Goal: Task Accomplishment & Management: Manage account settings

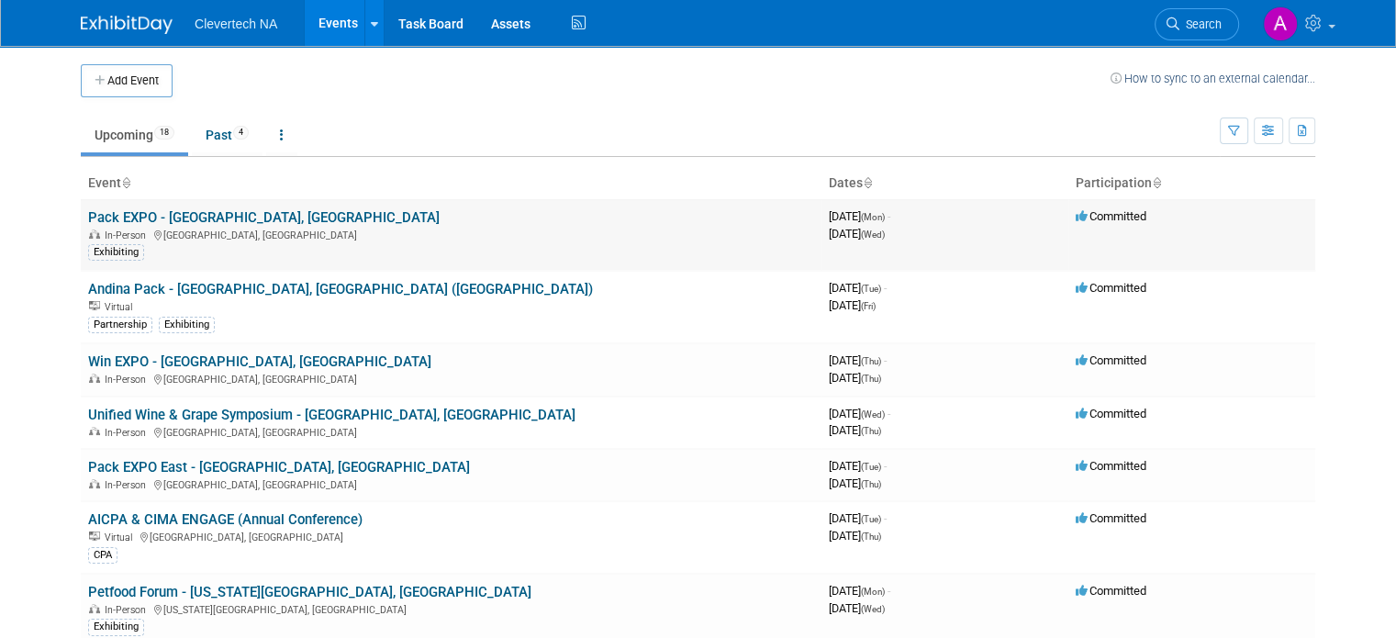
click at [231, 223] on link "Pack EXPO - [GEOGRAPHIC_DATA], [GEOGRAPHIC_DATA]" at bounding box center [263, 217] width 351 height 17
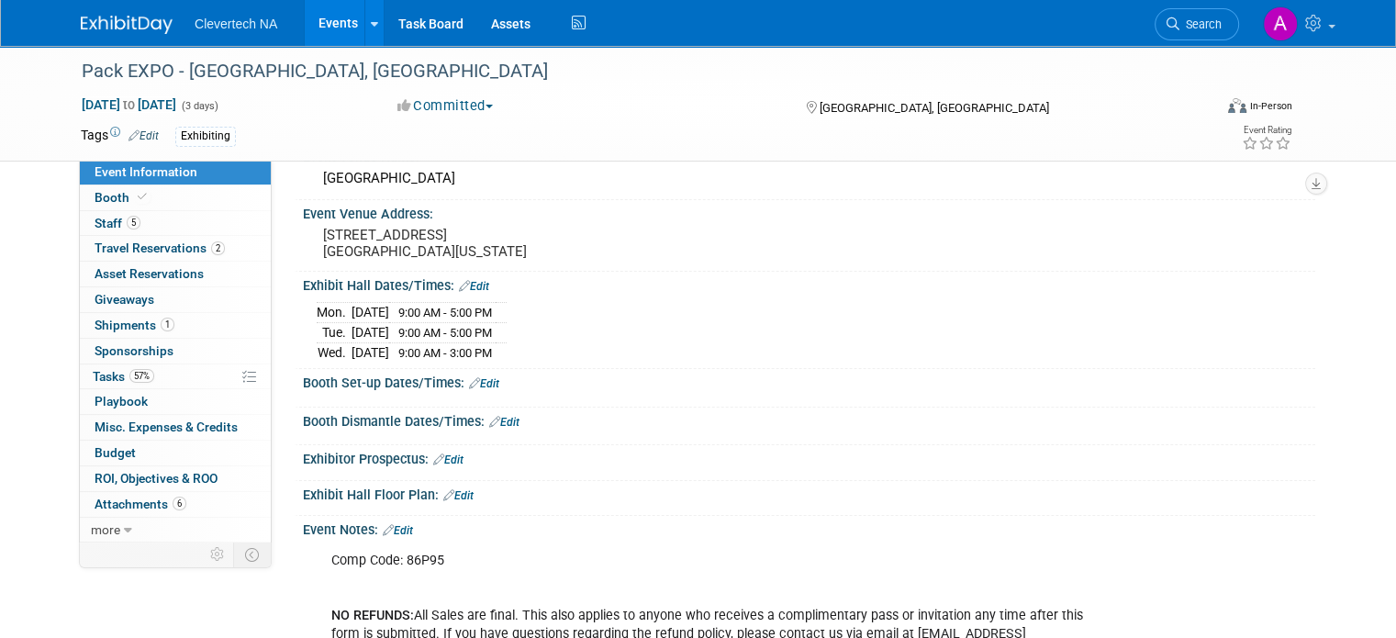
scroll to position [184, 0]
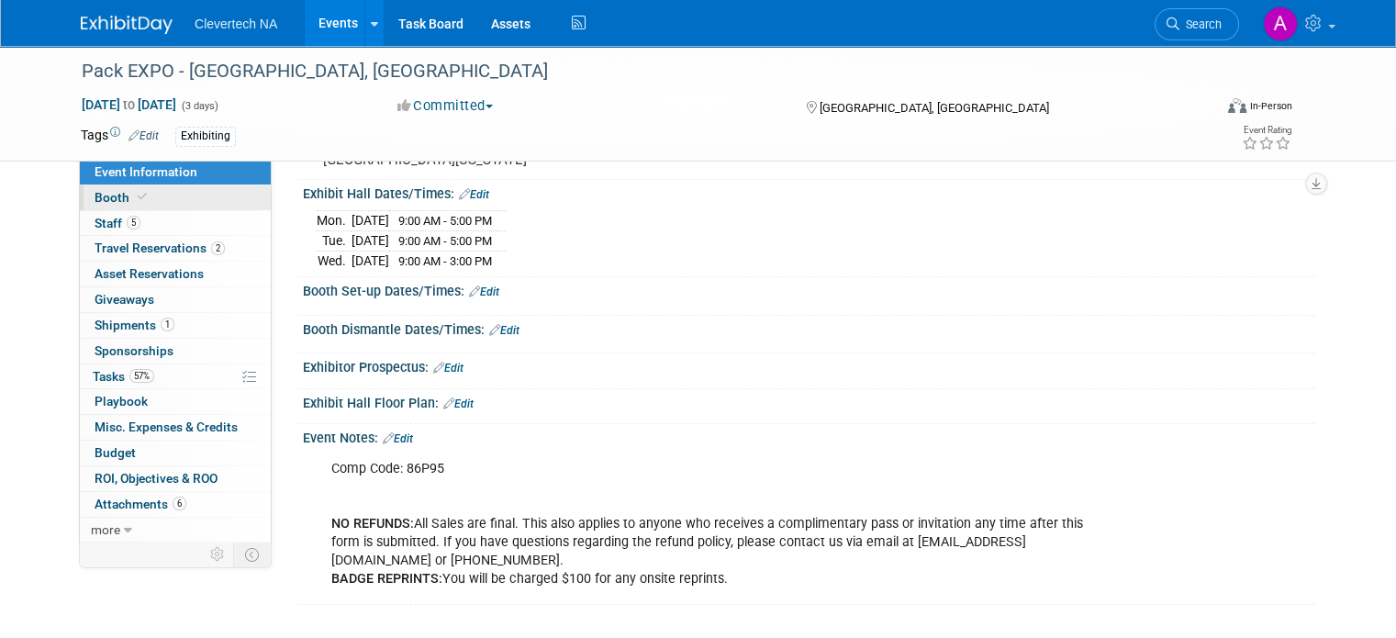
click at [139, 201] on link "Booth" at bounding box center [175, 197] width 191 height 25
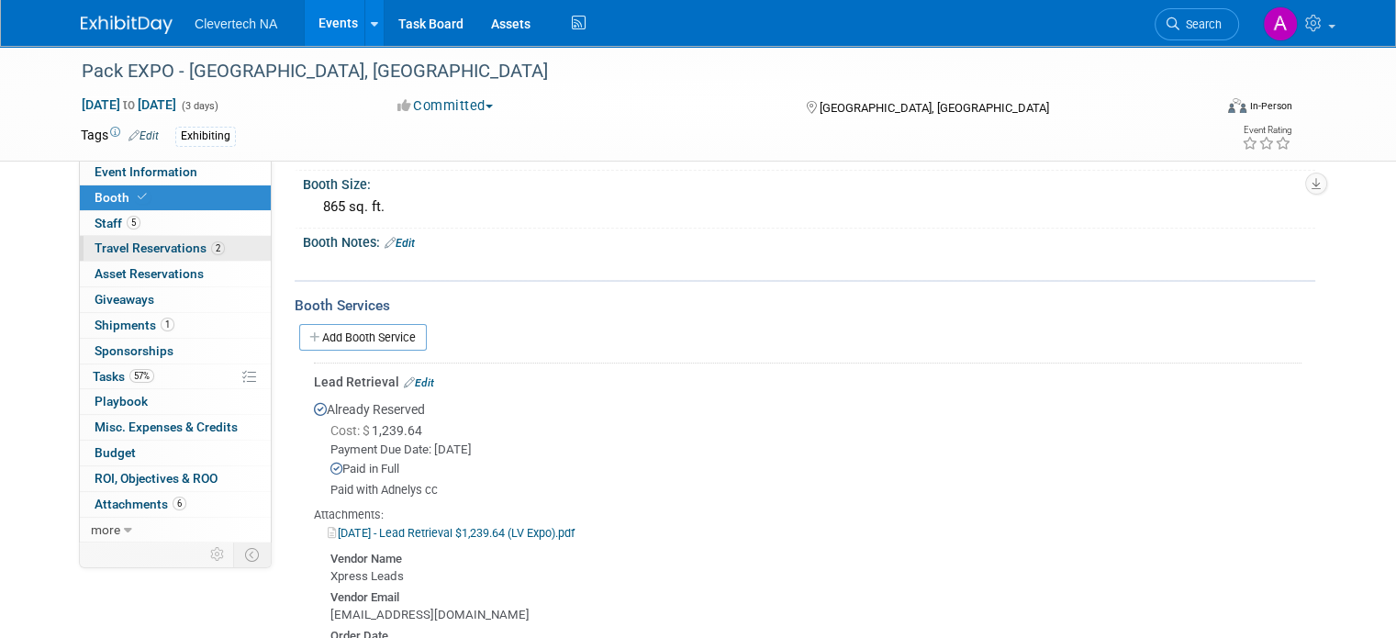
click at [121, 245] on span "Travel Reservations 2" at bounding box center [160, 247] width 130 height 15
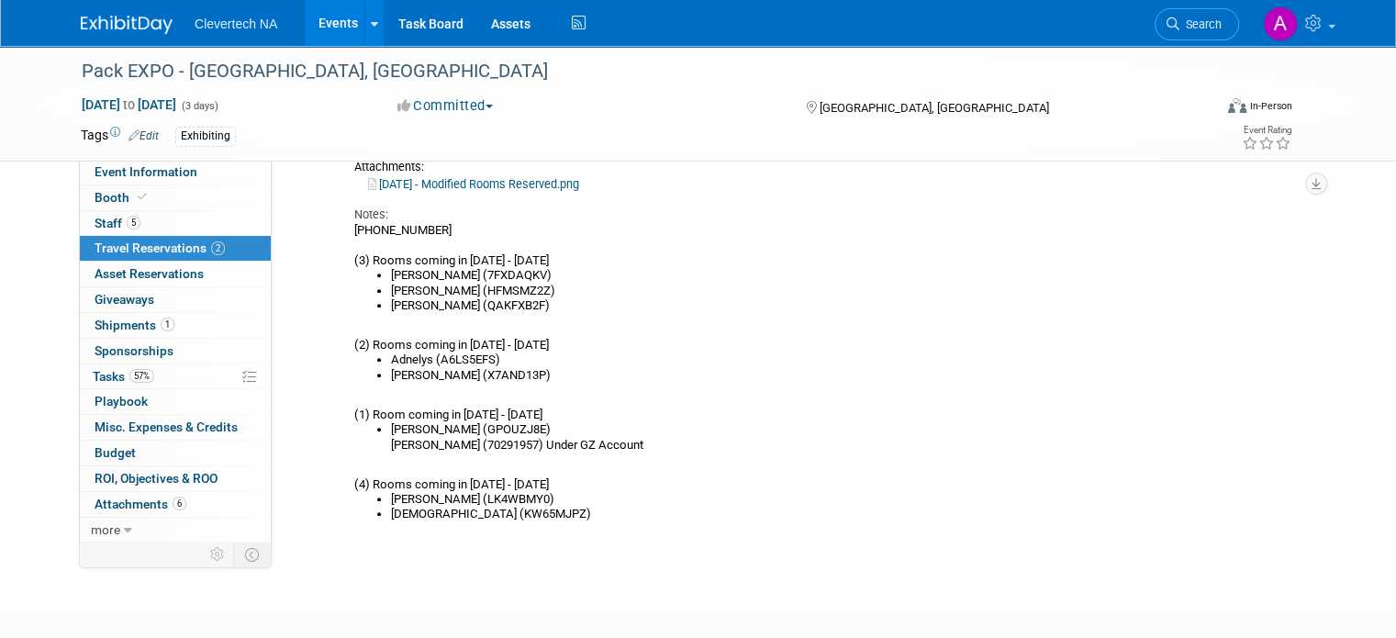
scroll to position [745, 0]
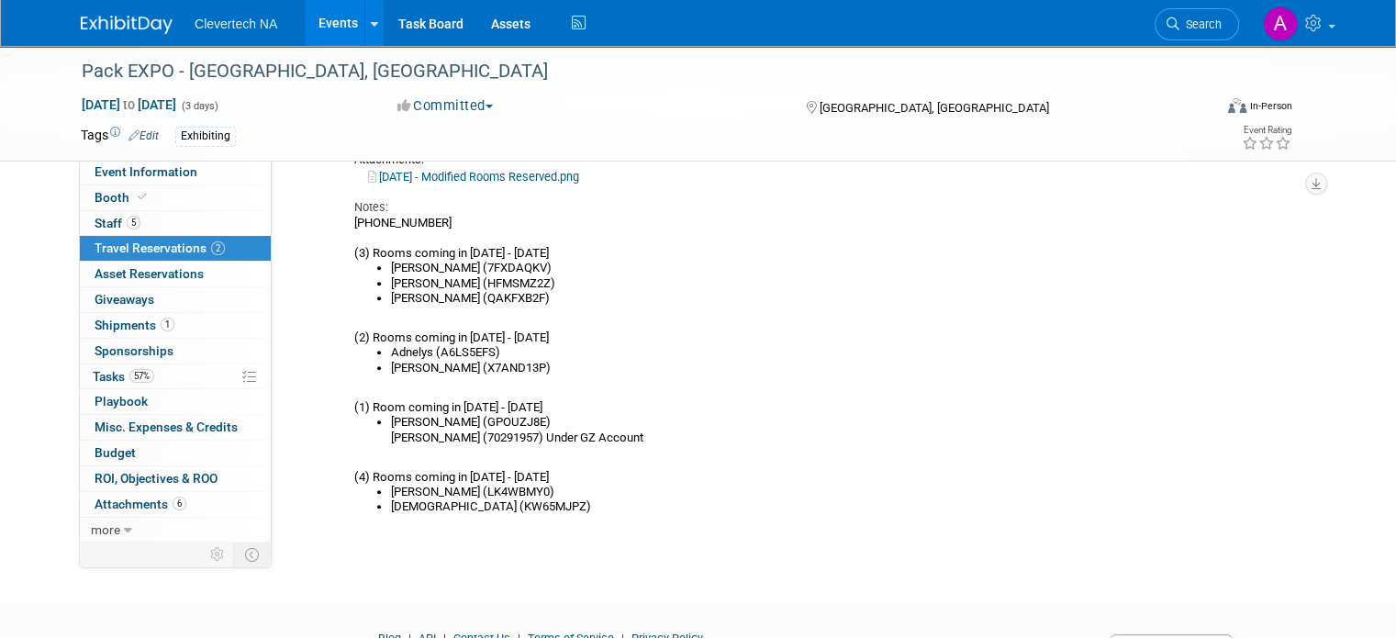
click at [491, 276] on li "Beth (HFMSMZ2Z)" at bounding box center [804, 283] width 826 height 15
click at [488, 280] on li "Beth (HFMSMZ2Z)" at bounding box center [804, 283] width 826 height 15
click at [477, 278] on li "Beth (HFMSMZ2Z)" at bounding box center [804, 283] width 826 height 15
click at [479, 276] on li "Beth (HFMSMZ2Z)" at bounding box center [804, 283] width 826 height 15
click at [469, 277] on li "Beth (HFMSMZ2Z)" at bounding box center [804, 283] width 826 height 15
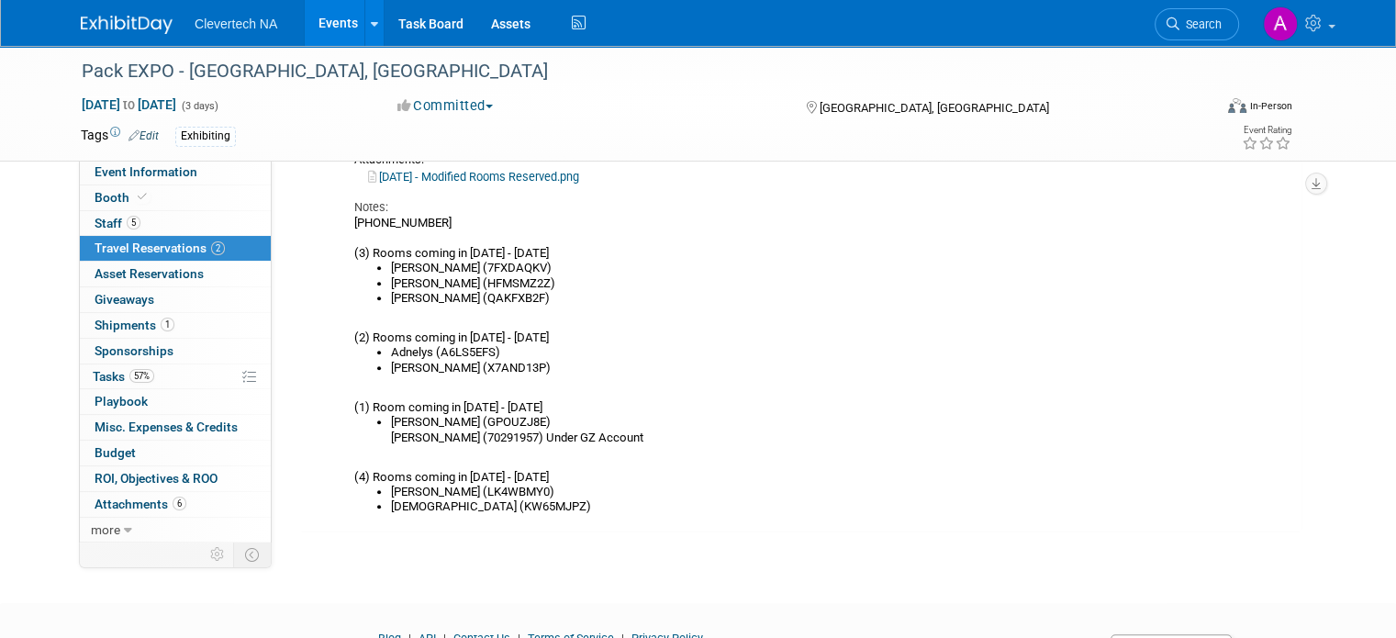
click at [476, 284] on li "Beth (HFMSMZ2Z)" at bounding box center [804, 283] width 826 height 15
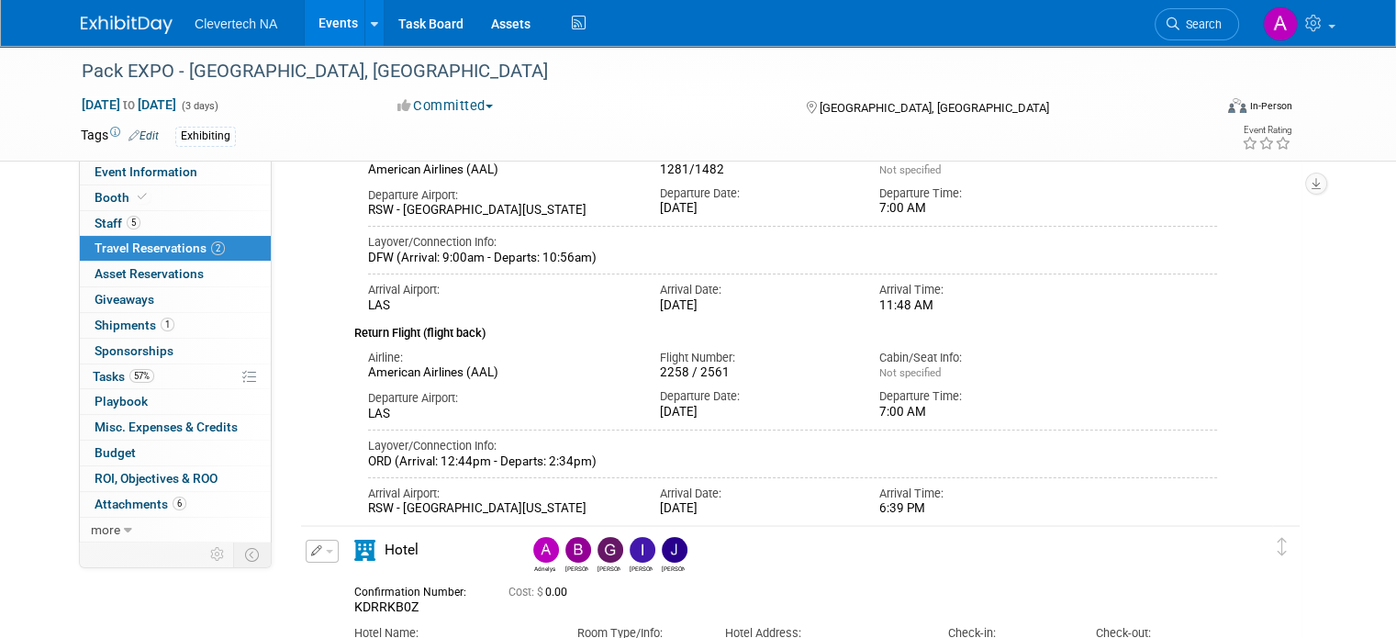
scroll to position [0, 0]
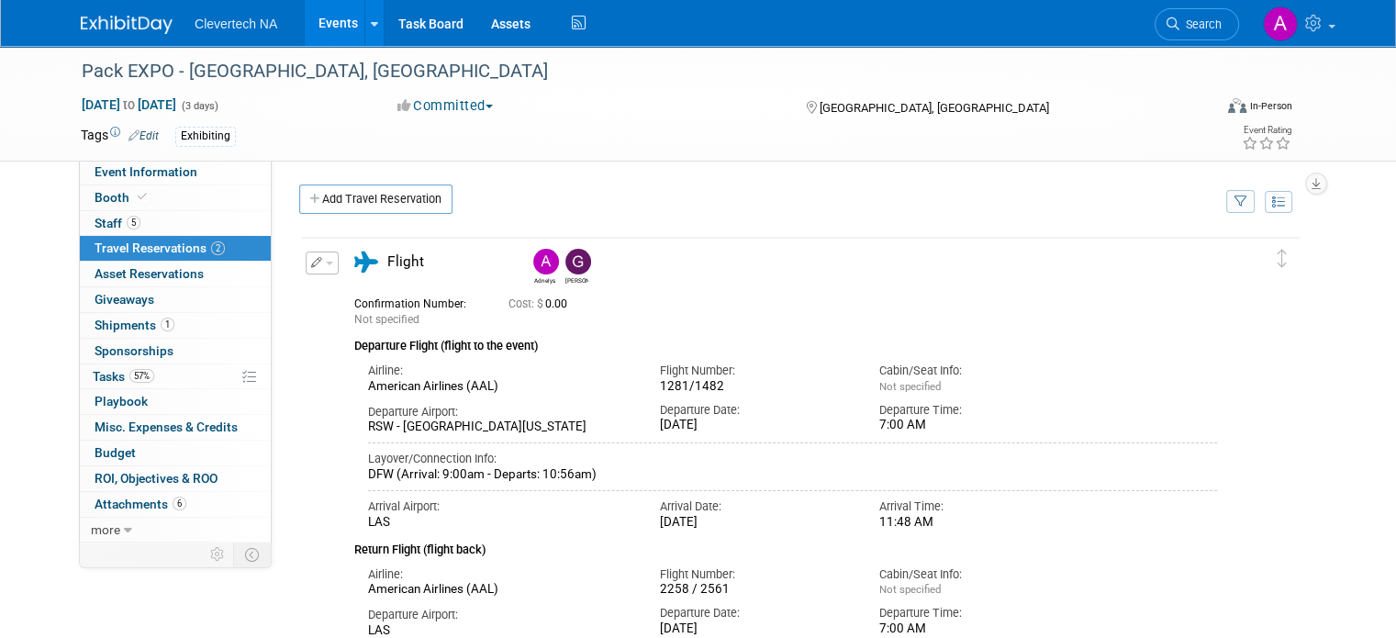
click at [326, 262] on span "button" at bounding box center [329, 264] width 7 height 4
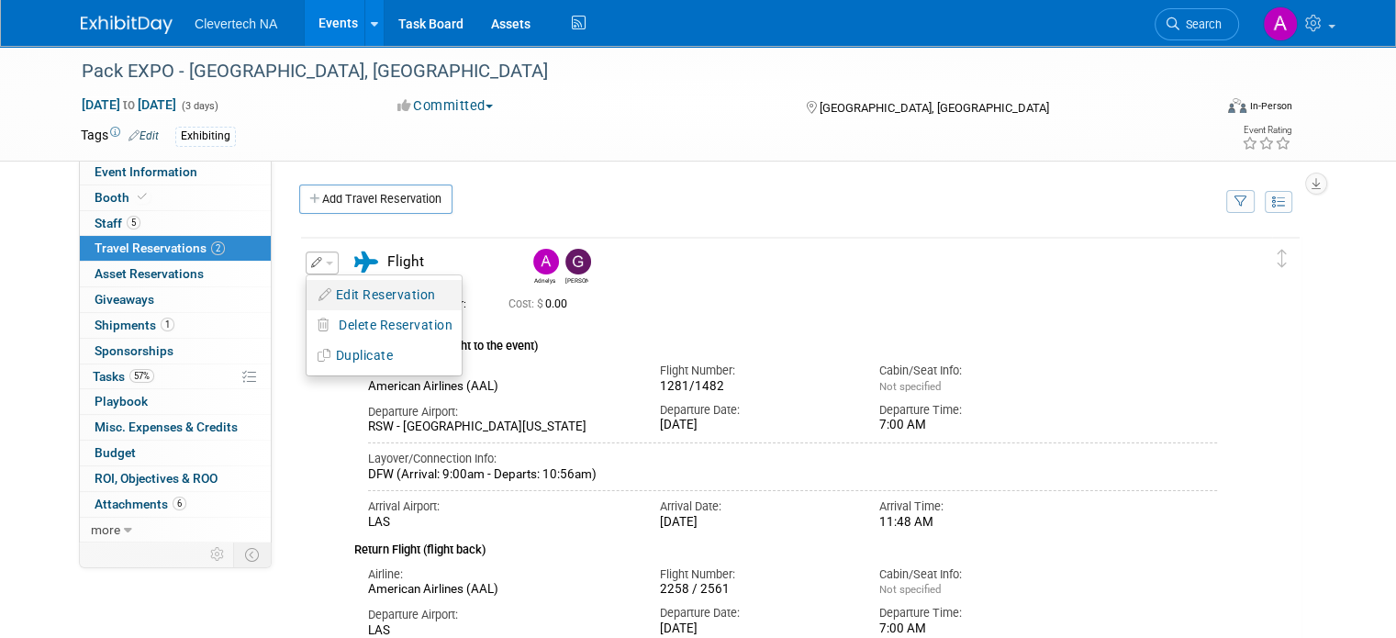
click at [367, 288] on button "Edit Reservation" at bounding box center [383, 295] width 155 height 27
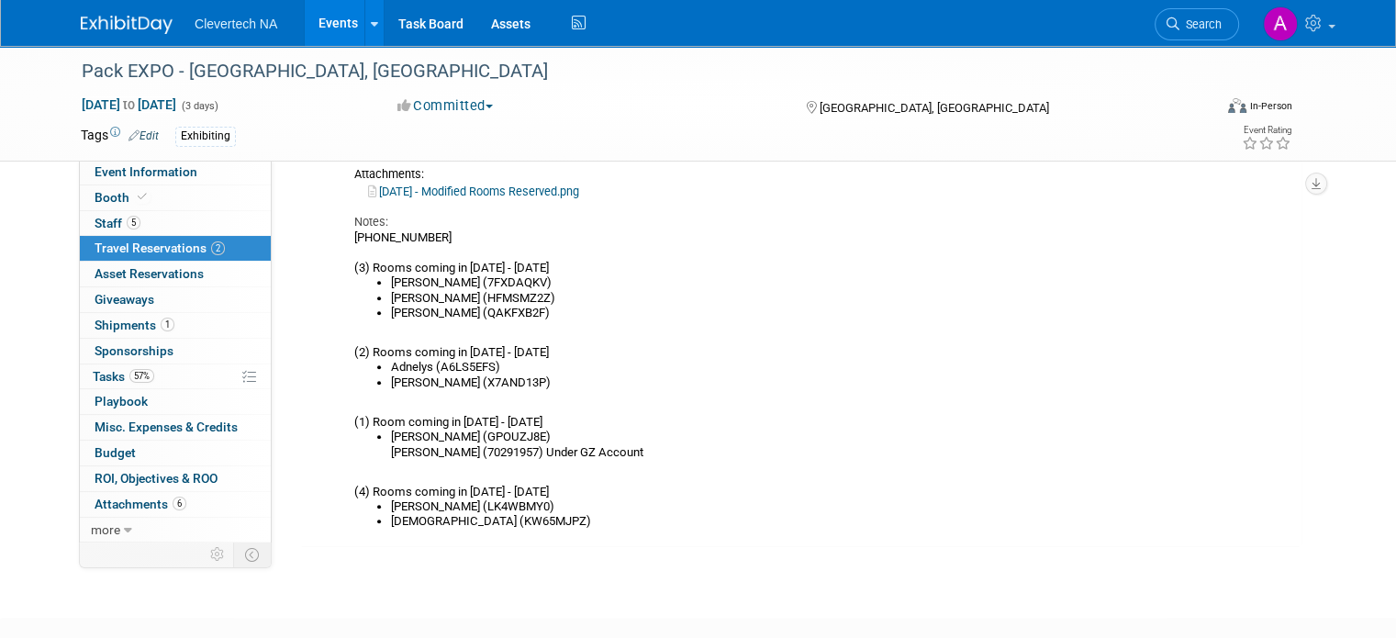
scroll to position [1359, 0]
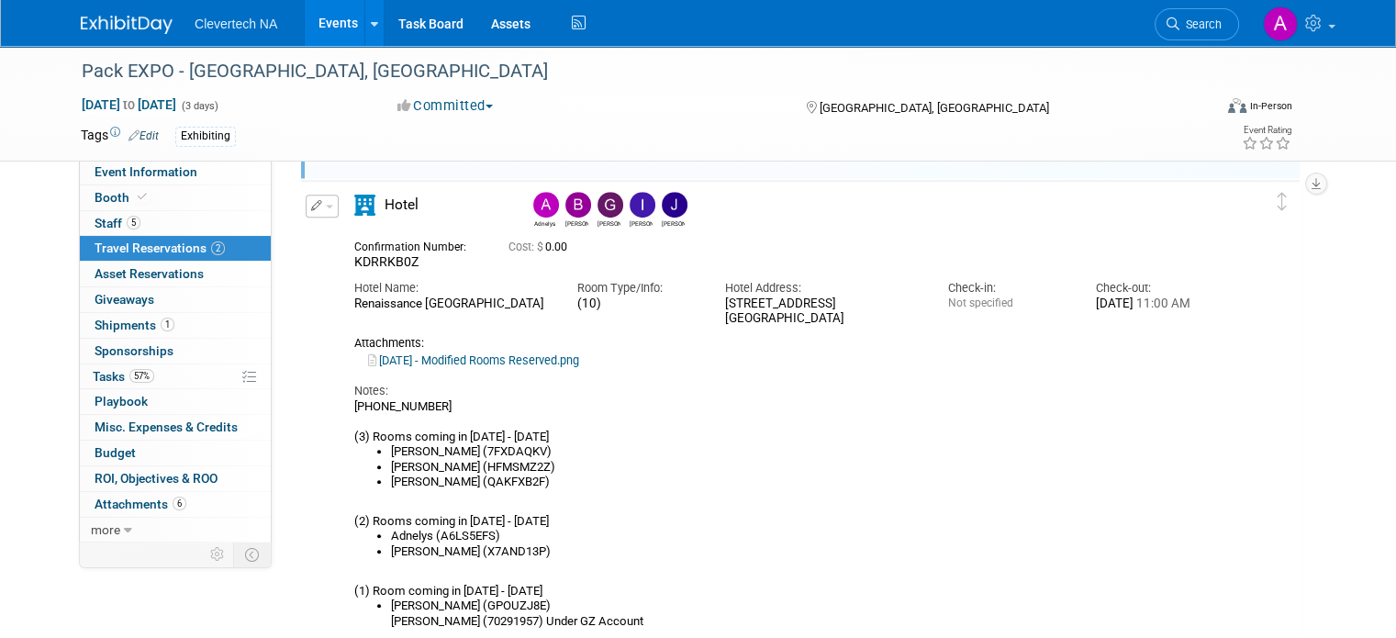
click at [486, 462] on li "Beth (HFMSMZ2Z)" at bounding box center [804, 467] width 826 height 15
click at [477, 465] on li "Beth (HFMSMZ2Z)" at bounding box center [804, 467] width 826 height 15
click at [306, 205] on button "button" at bounding box center [322, 206] width 33 height 23
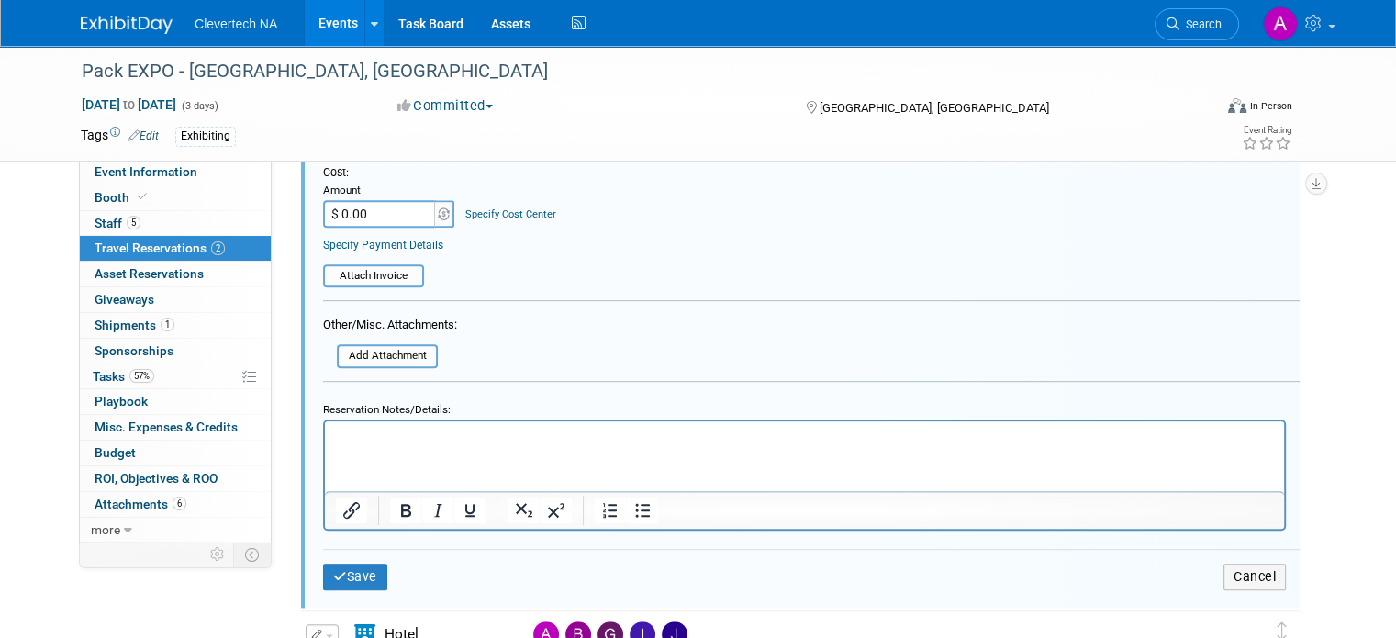
scroll to position [1101, 0]
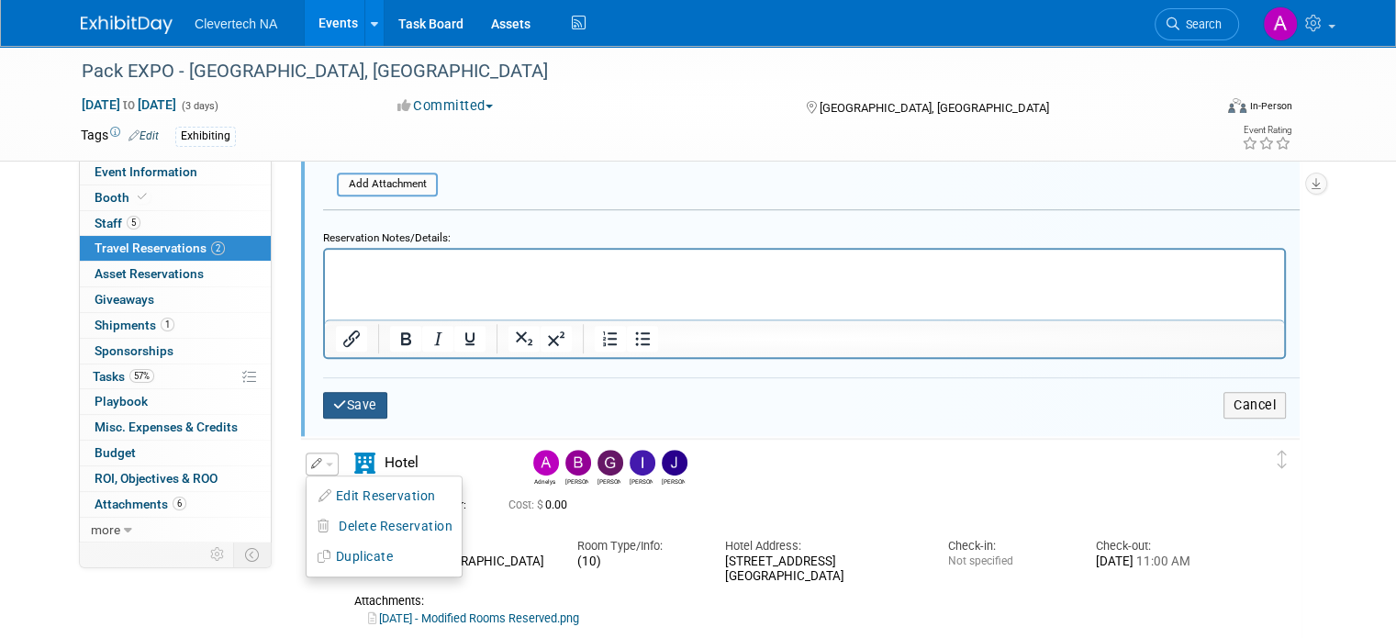
click at [345, 392] on button "Save" at bounding box center [355, 405] width 64 height 27
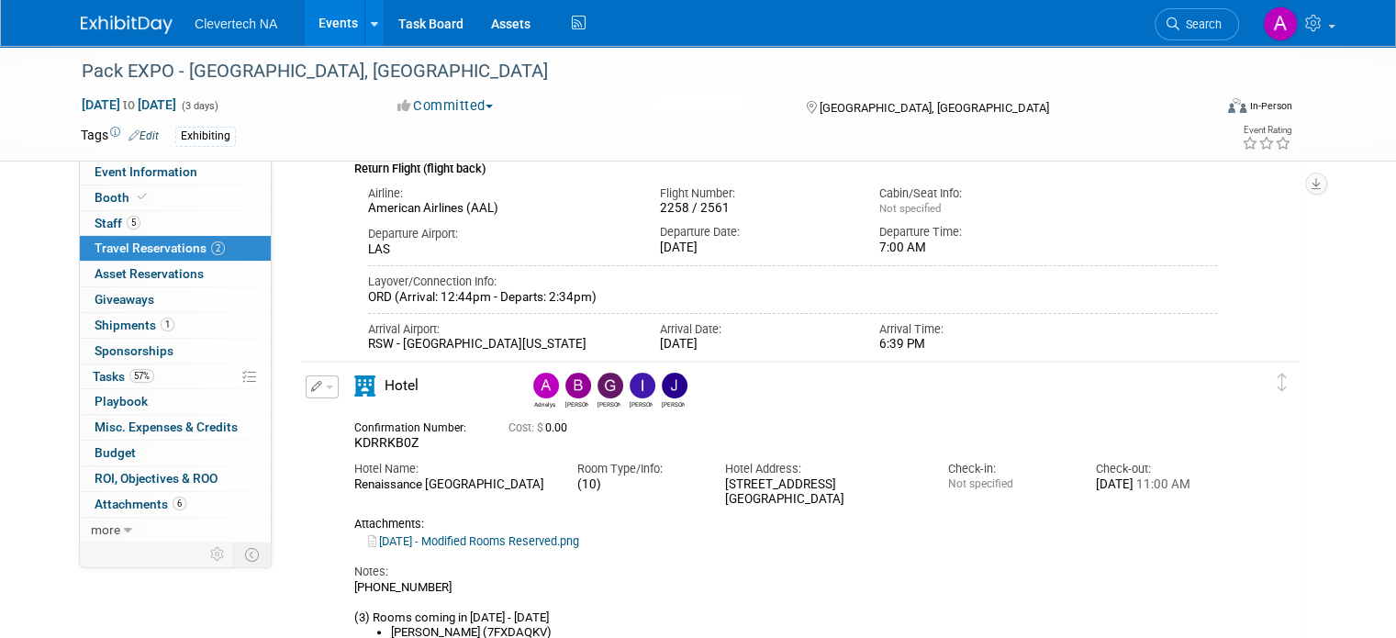
scroll to position [378, 0]
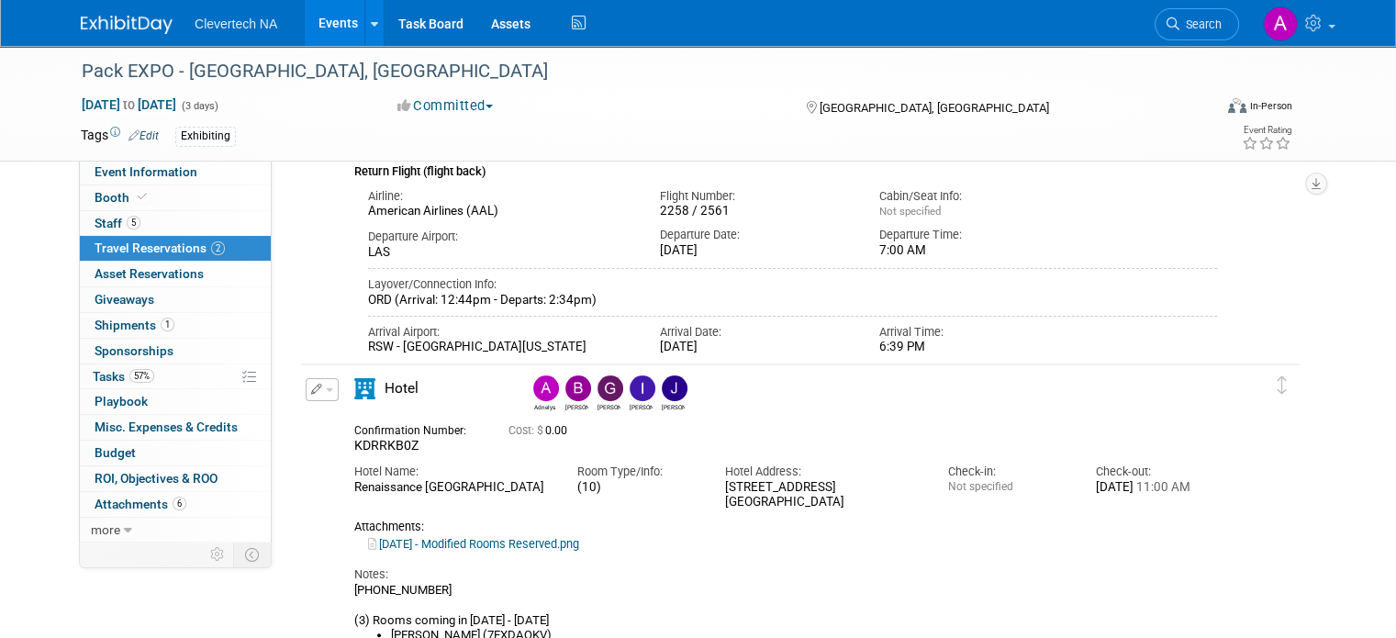
click at [311, 389] on icon "button" at bounding box center [317, 389] width 12 height 11
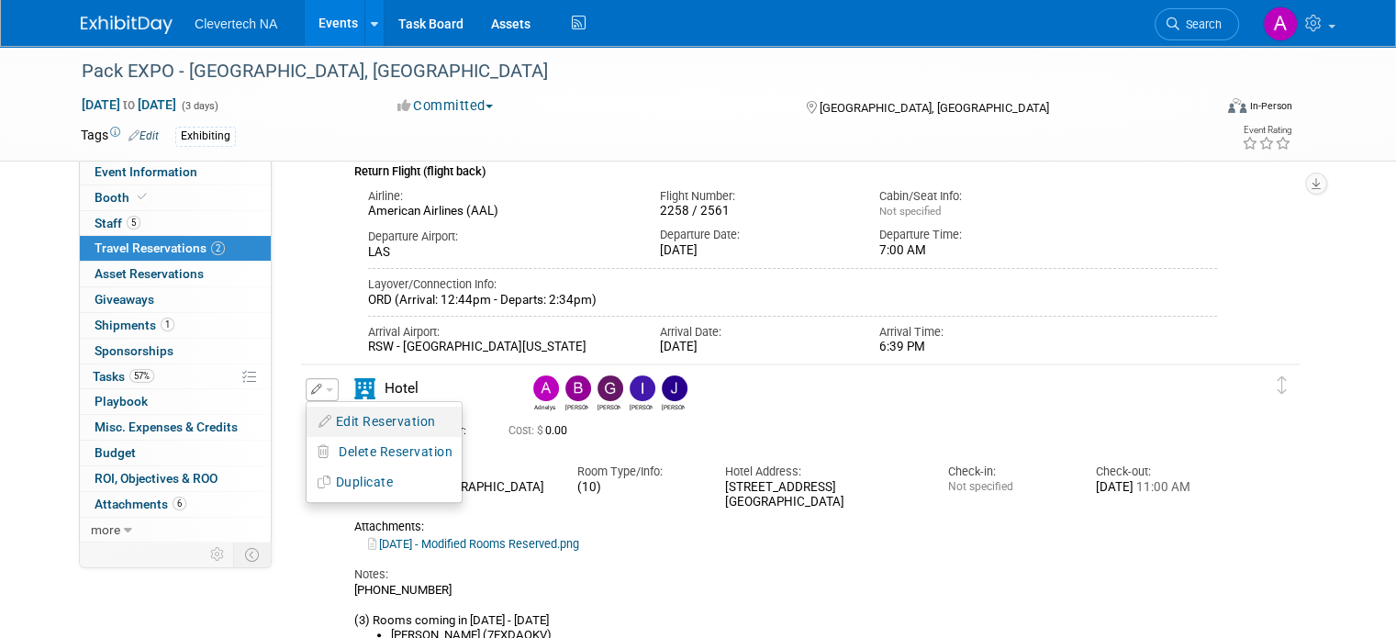
click at [368, 424] on button "Edit Reservation" at bounding box center [383, 421] width 155 height 27
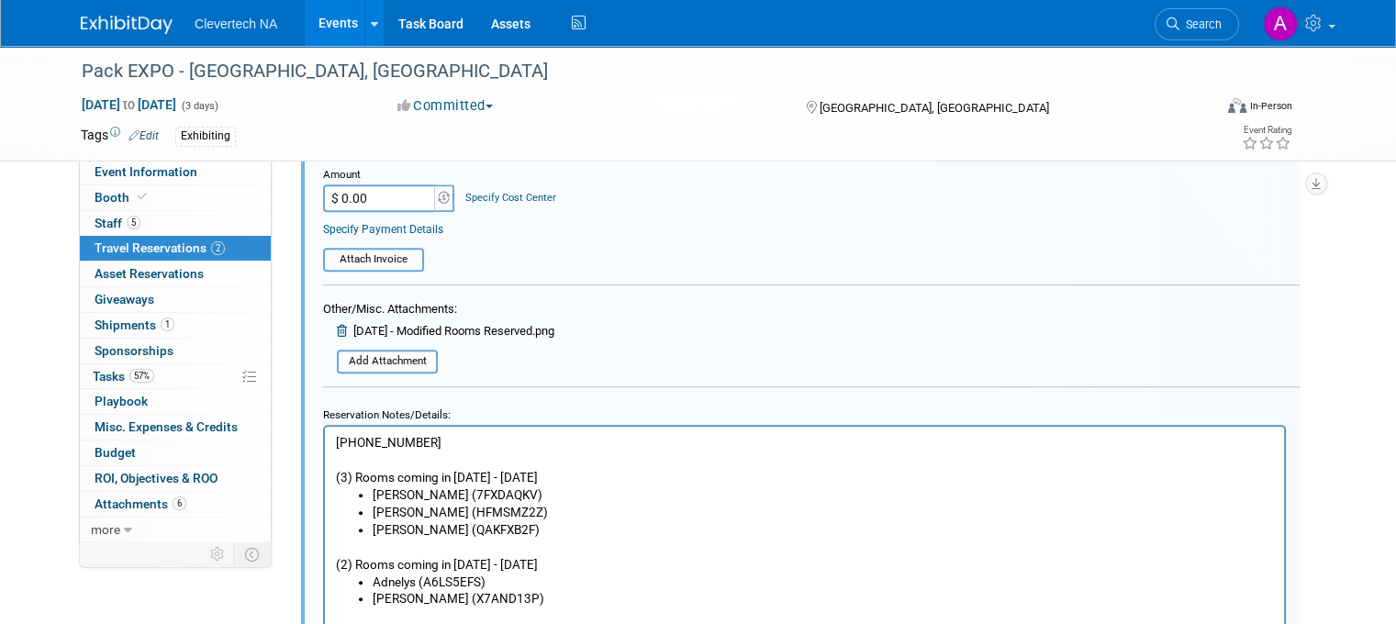
scroll to position [1267, 0]
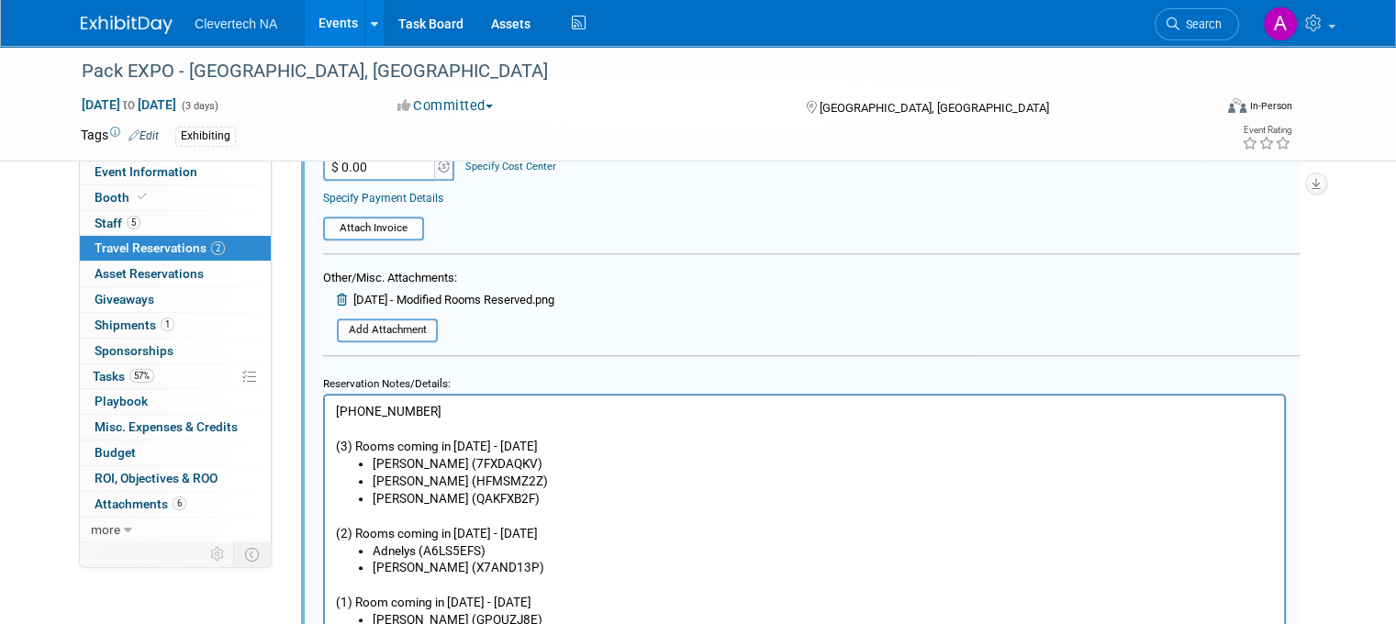
click at [481, 479] on li "Beth (HFMSMZ2Z)" at bounding box center [823, 480] width 901 height 17
click at [540, 478] on li "Beth (HFMSMZ2Z) (72485996" at bounding box center [823, 480] width 901 height 17
click at [501, 456] on li "Alex Florio (7FXDAQKV)" at bounding box center [823, 462] width 901 height 17
click at [521, 456] on li "Alex Florio (7FXDAQKV)" at bounding box center [823, 462] width 901 height 17
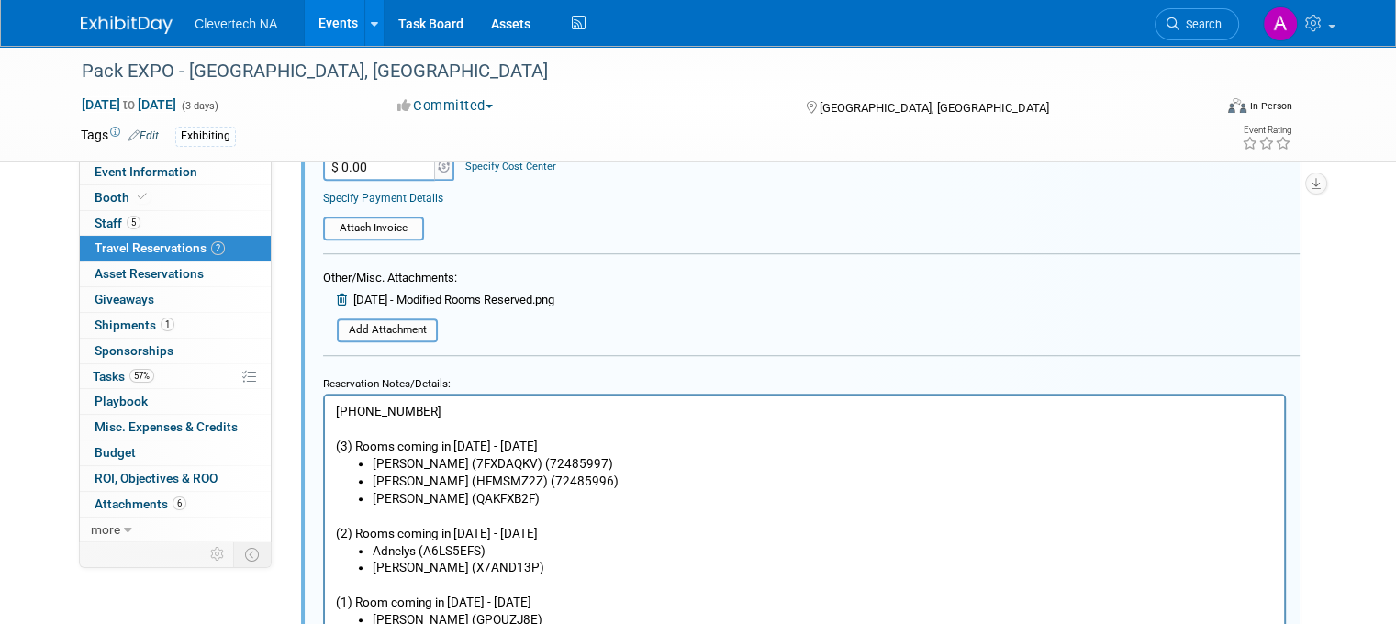
click at [761, 524] on p "(2) Rooms coming in Saturday 9/27 - 10/2" at bounding box center [805, 524] width 938 height 35
click at [487, 490] on li "Jean (QAKFXB2F)" at bounding box center [823, 497] width 901 height 17
drag, startPoint x: 484, startPoint y: 509, endPoint x: 452, endPoint y: 510, distance: 32.1
click at [452, 510] on p "(2) Rooms coming in Saturday 9/27 - 10/2" at bounding box center [805, 524] width 938 height 35
click at [479, 497] on li "Jean (QAKFXB2F) (" at bounding box center [823, 497] width 901 height 17
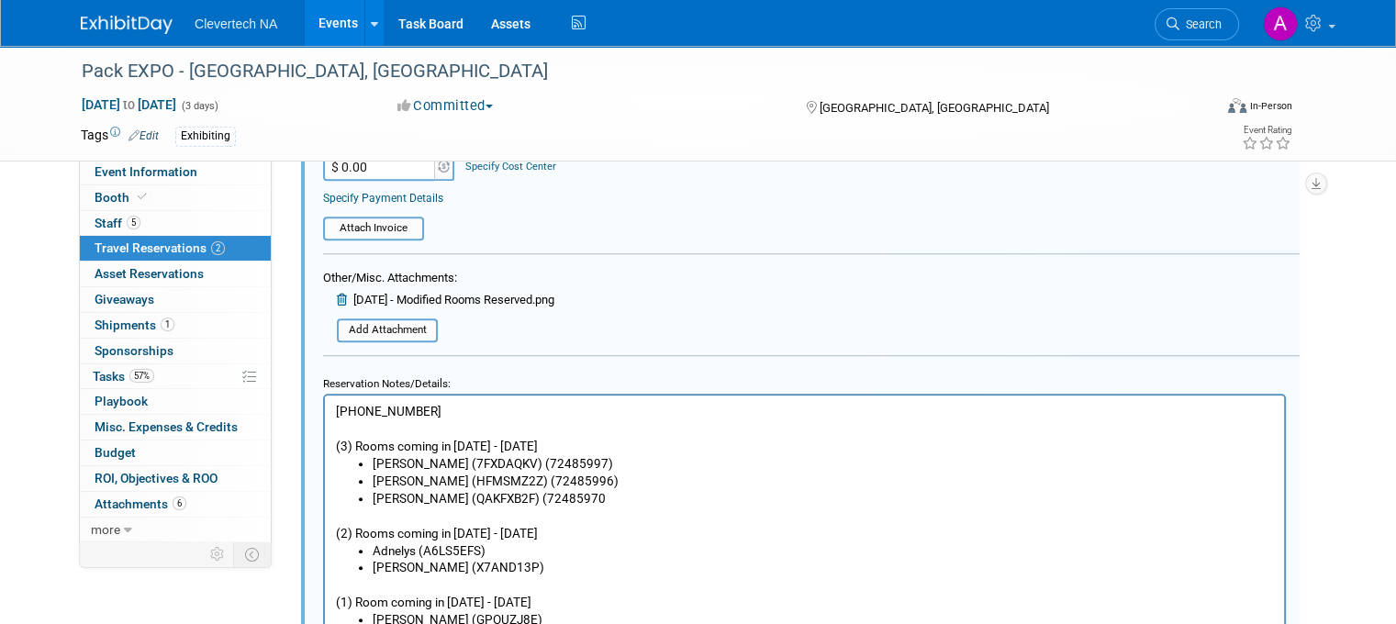
click at [547, 491] on li "Jean (QAKFXB2F) (72485970" at bounding box center [823, 497] width 901 height 17
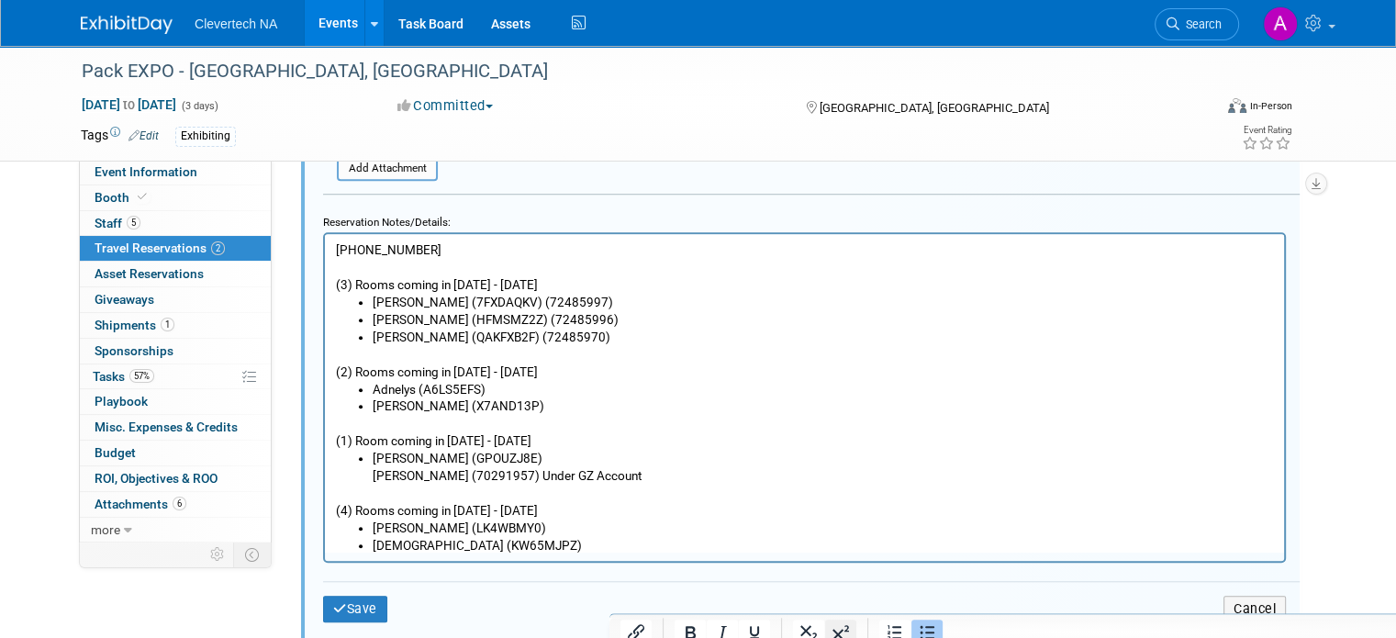
scroll to position [1451, 0]
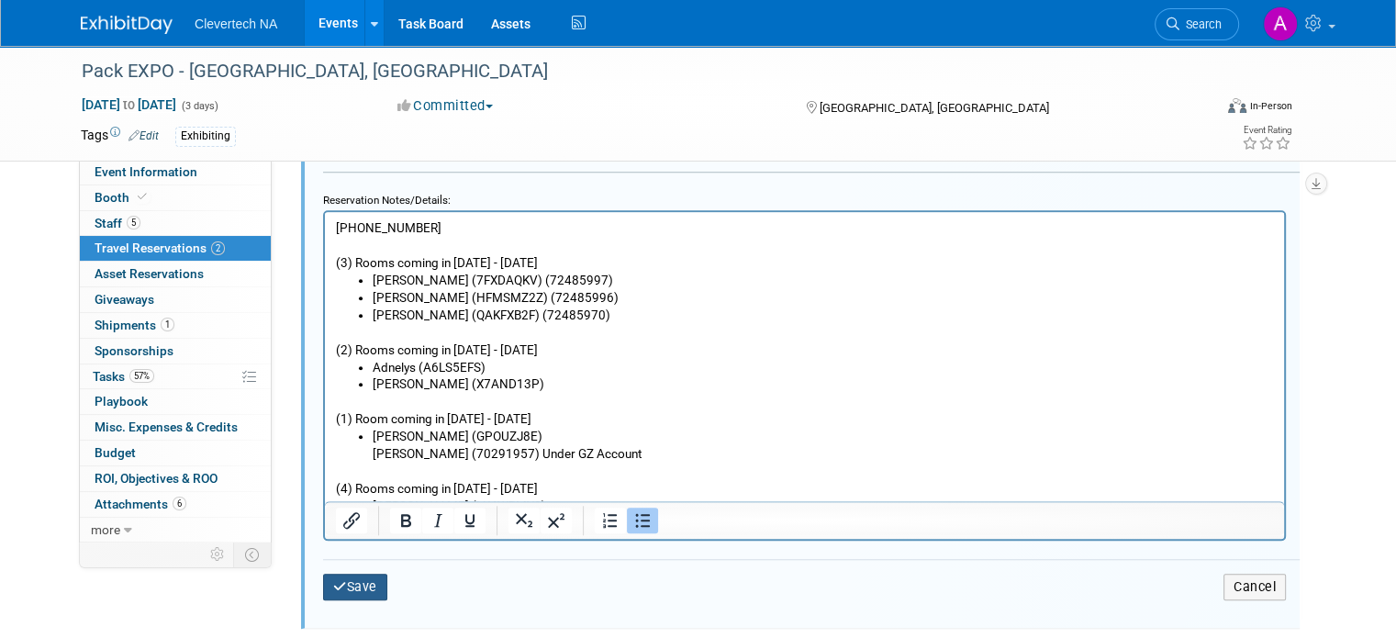
click at [341, 573] on button "Save" at bounding box center [355, 586] width 64 height 27
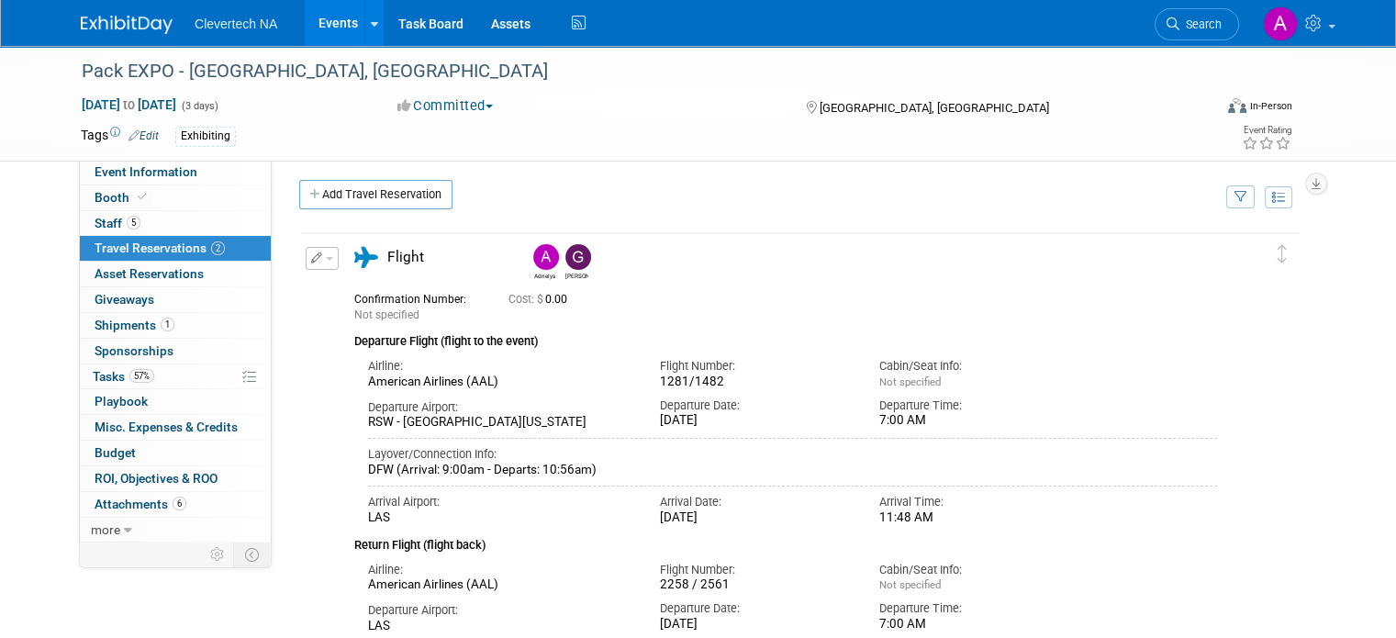
scroll to position [0, 0]
